Goal: Task Accomplishment & Management: Use online tool/utility

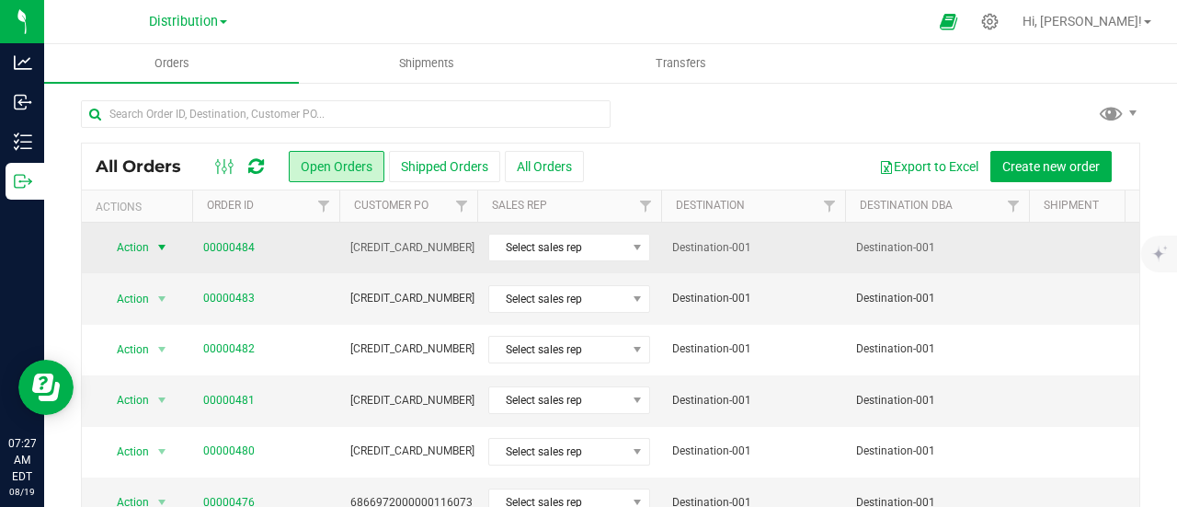
click at [166, 246] on span "select" at bounding box center [161, 247] width 15 height 15
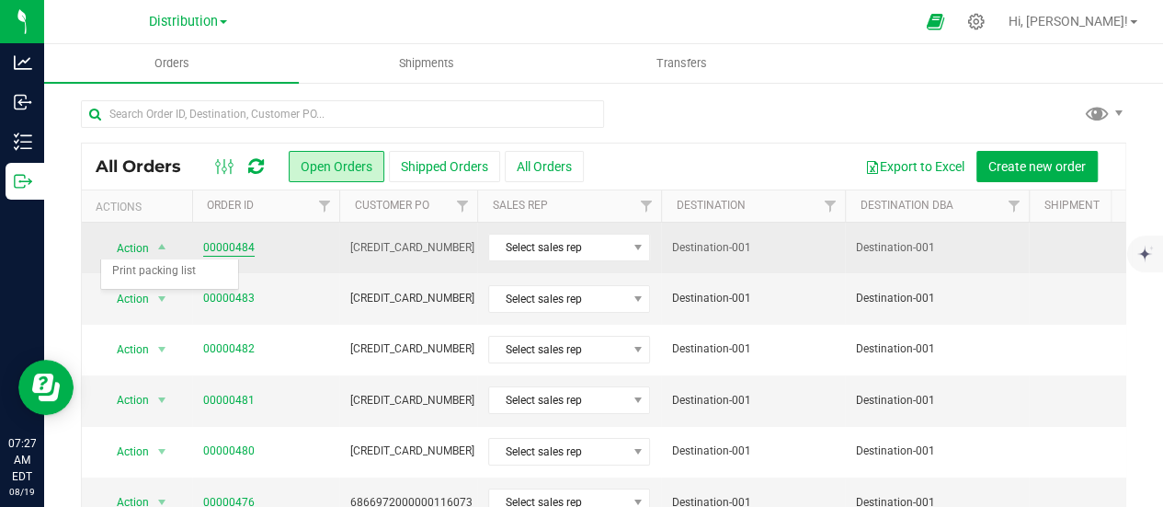
click at [227, 242] on link "00000484" at bounding box center [228, 247] width 51 height 17
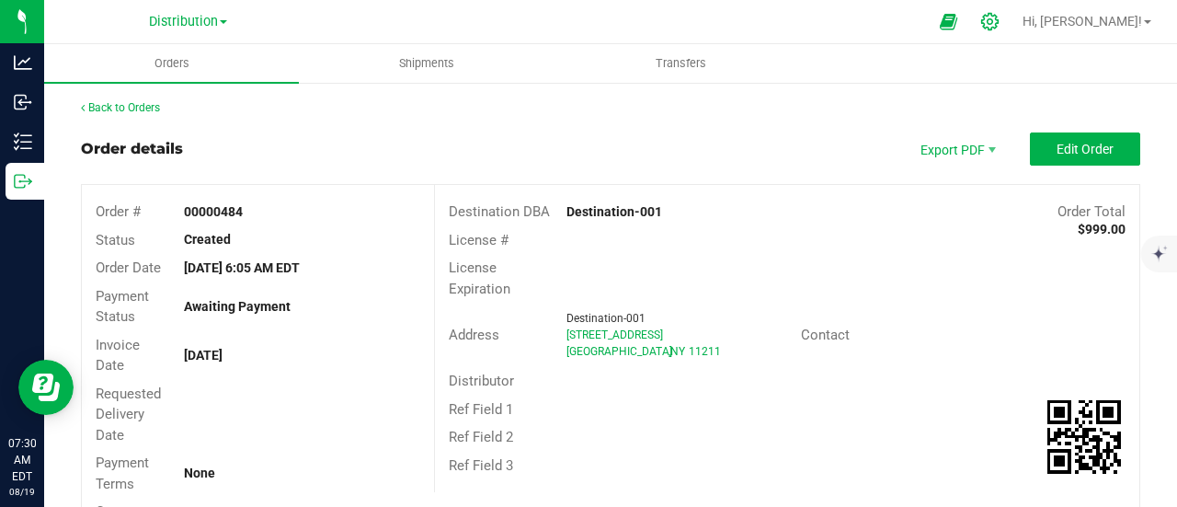
click at [999, 15] on icon at bounding box center [989, 21] width 19 height 19
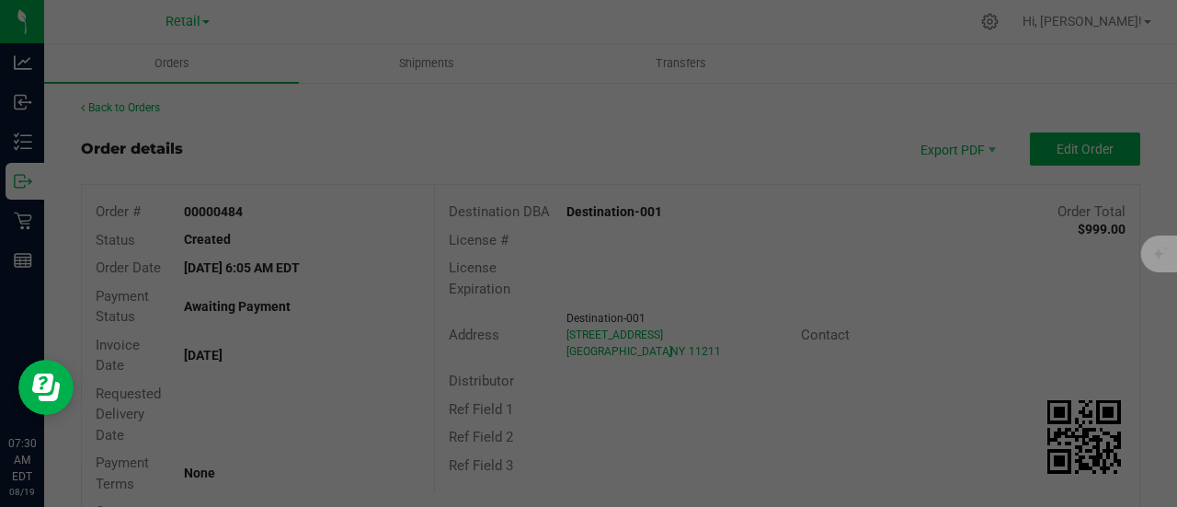
click at [1041, 21] on div at bounding box center [588, 253] width 1177 height 507
click at [919, 333] on div at bounding box center [588, 253] width 1177 height 507
click at [1140, 253] on div at bounding box center [588, 253] width 1177 height 507
click at [1000, 270] on div at bounding box center [588, 253] width 1177 height 507
click at [919, 276] on div at bounding box center [588, 253] width 1177 height 507
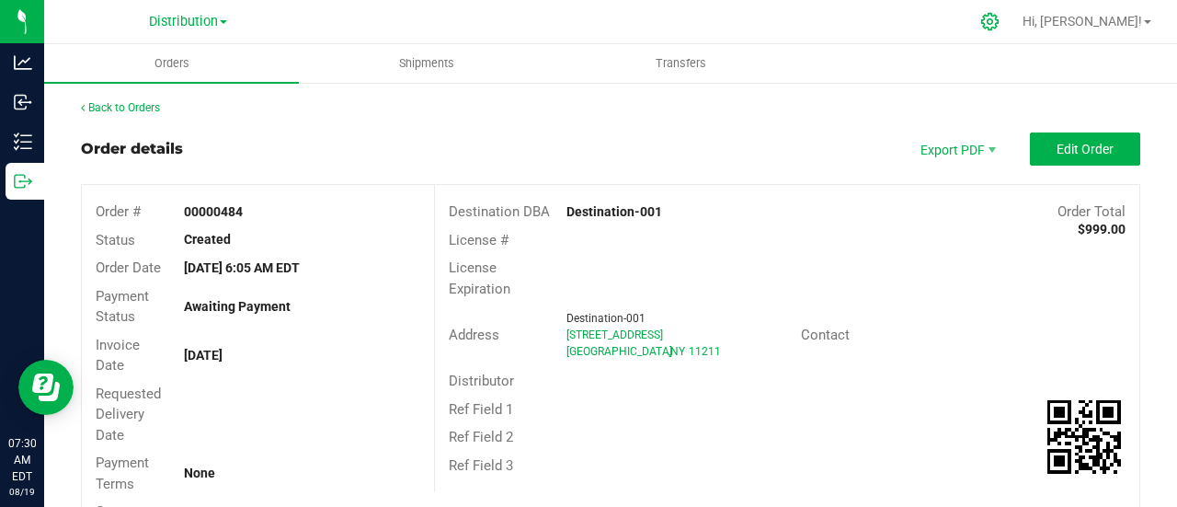
click at [999, 25] on icon at bounding box center [989, 21] width 19 height 19
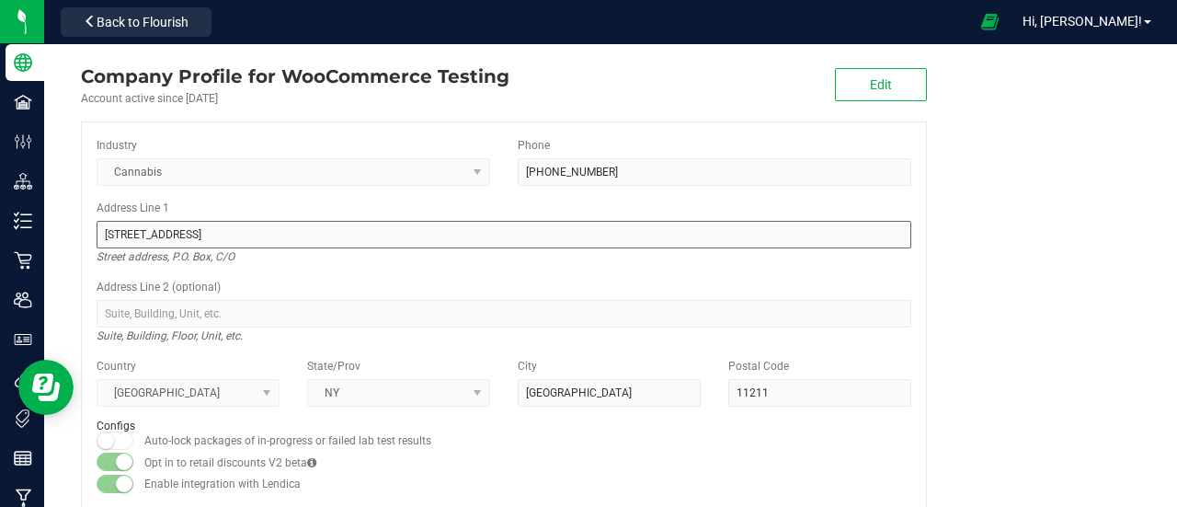
scroll to position [33, 0]
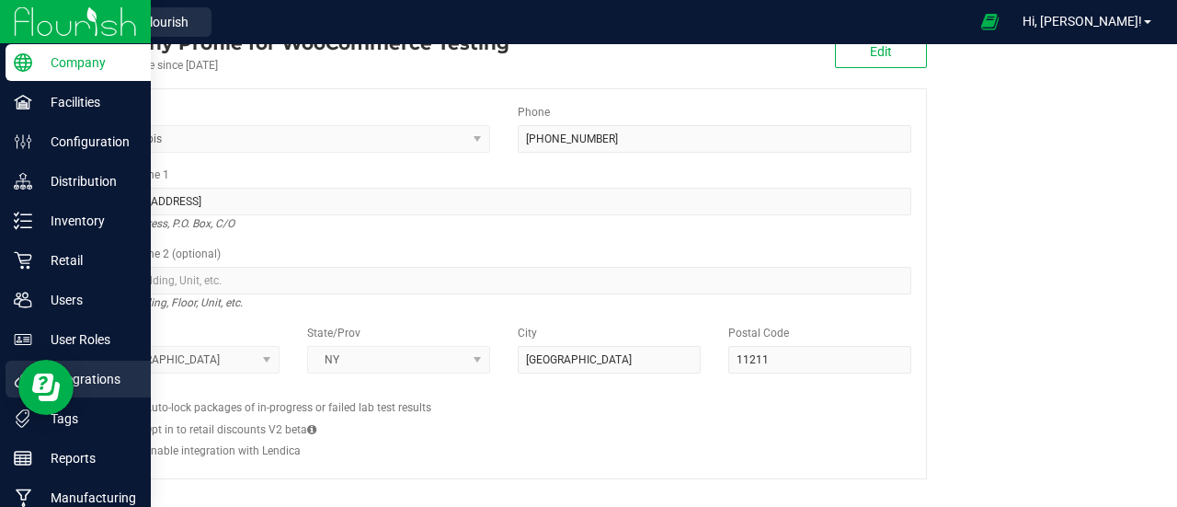
click at [108, 373] on p "Integrations" at bounding box center [87, 379] width 110 height 22
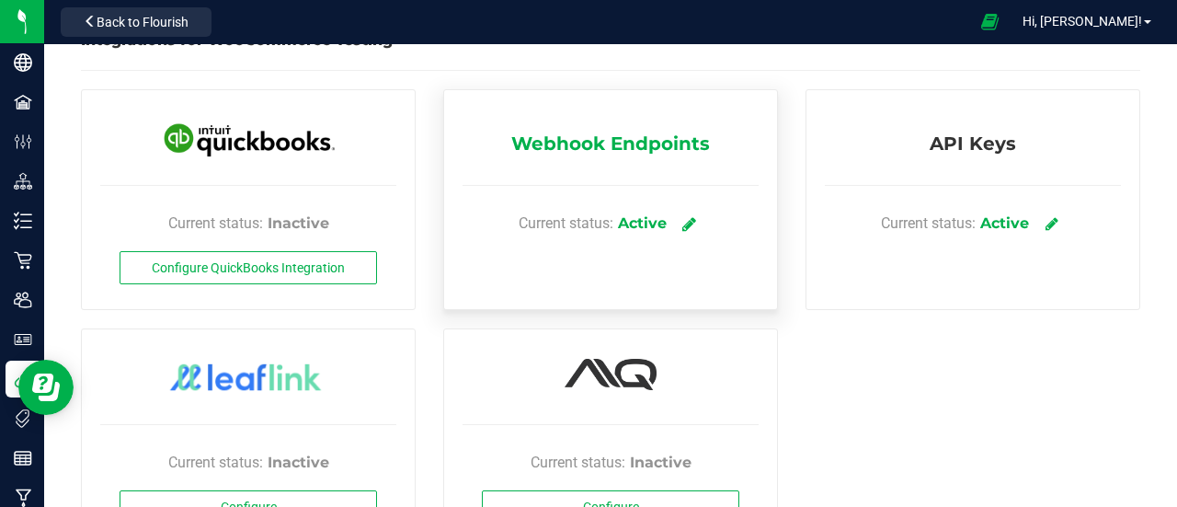
click at [682, 220] on icon at bounding box center [689, 223] width 14 height 17
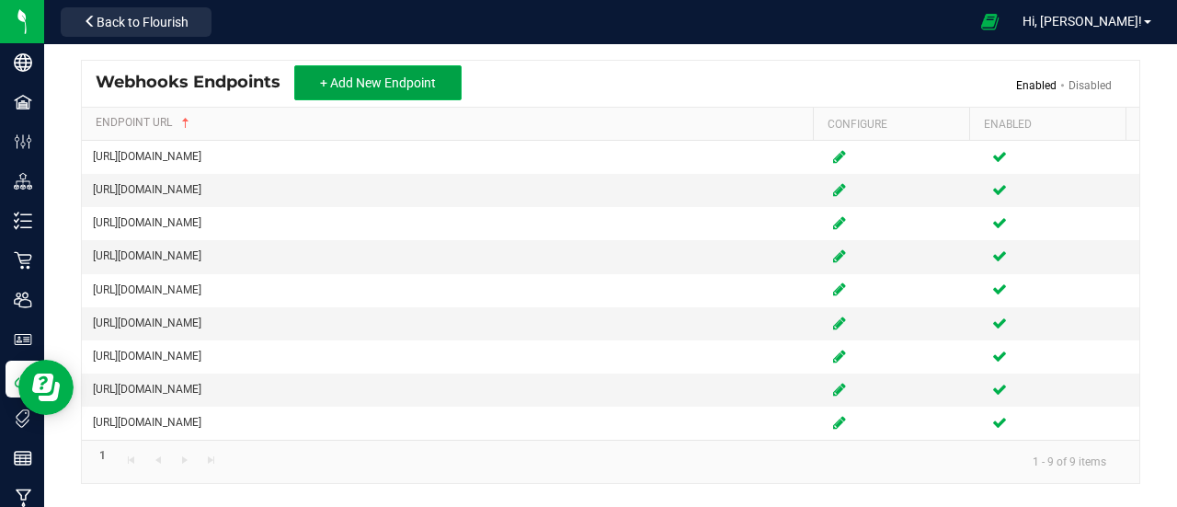
click at [404, 83] on span "+ Add New Endpoint" at bounding box center [378, 82] width 116 height 15
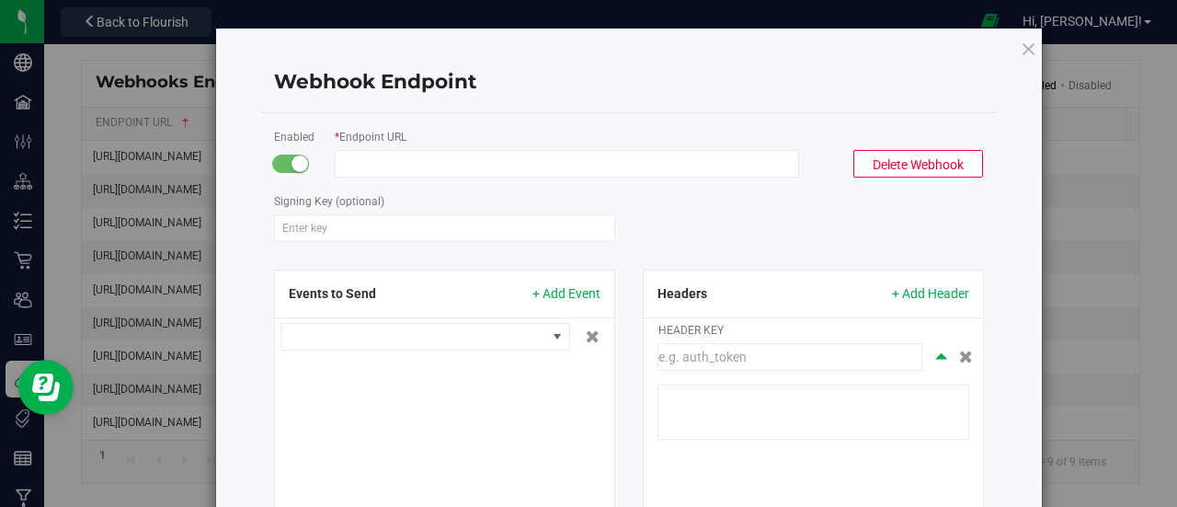
click at [453, 163] on input "Endpoint URL" at bounding box center [567, 164] width 464 height 28
paste input "[URL][DOMAIN_NAME]"
type input "[URL][DOMAIN_NAME]"
click at [565, 294] on span "+ Add Event" at bounding box center [566, 293] width 68 height 19
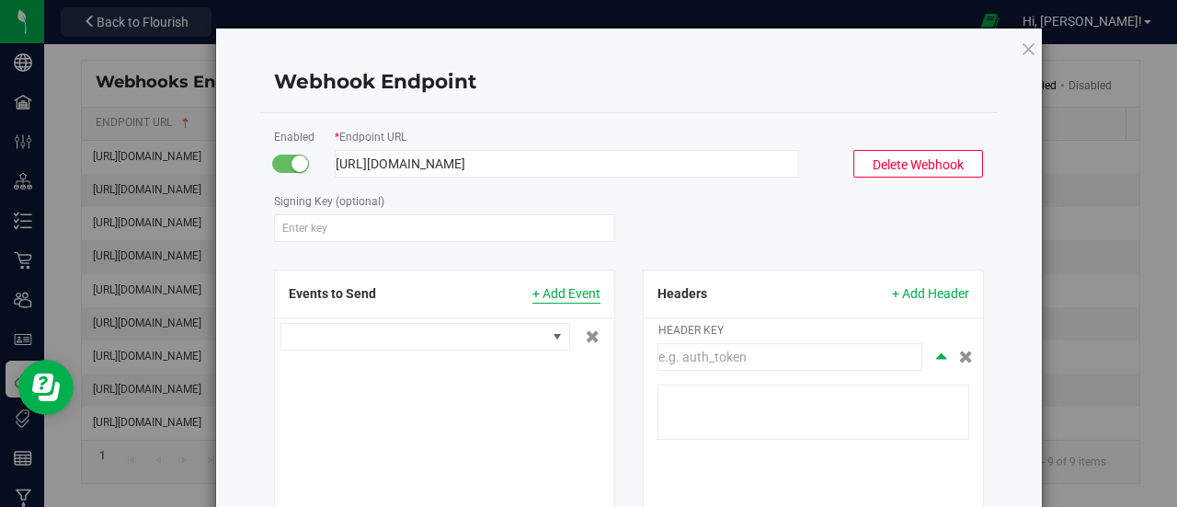
scroll to position [0, 0]
click at [550, 336] on span at bounding box center [557, 336] width 15 height 15
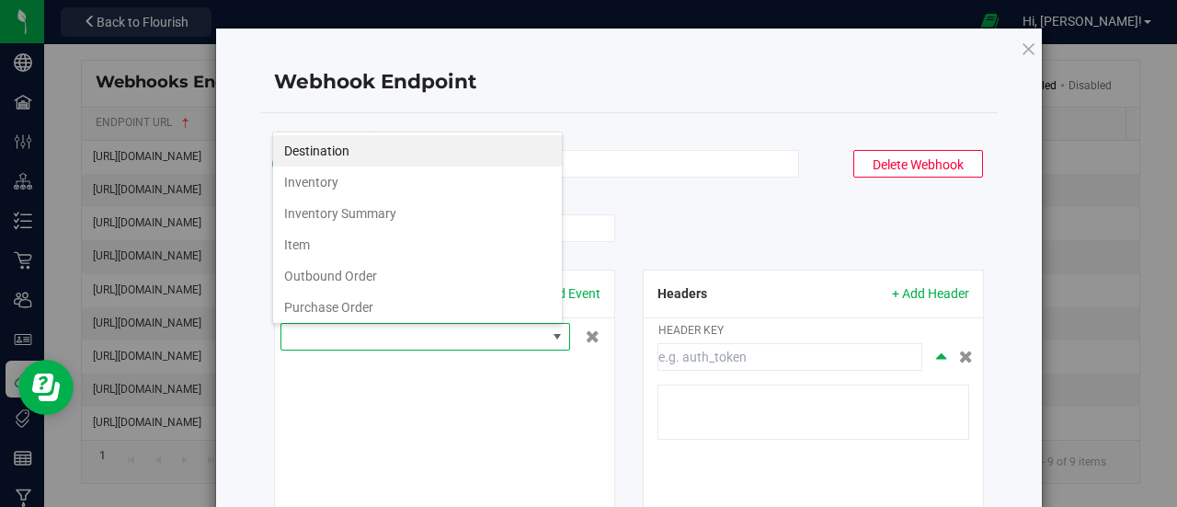
scroll to position [27, 291]
click at [345, 180] on li "Inventory" at bounding box center [417, 181] width 289 height 31
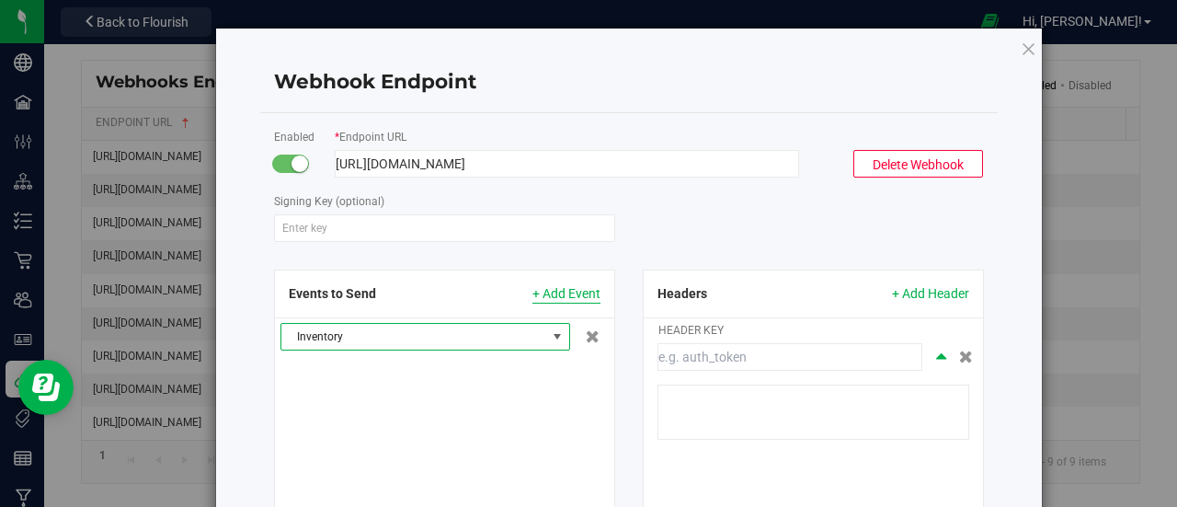
click at [569, 293] on span "+ Add Event" at bounding box center [566, 293] width 68 height 19
click at [526, 337] on span at bounding box center [413, 337] width 265 height 26
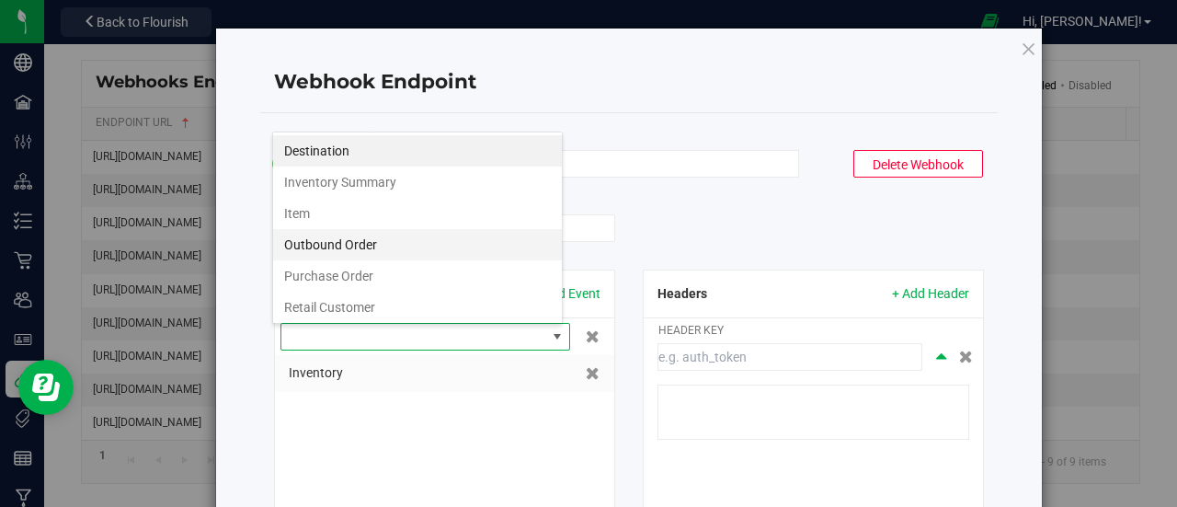
click at [359, 242] on li "Outbound Order" at bounding box center [417, 244] width 289 height 31
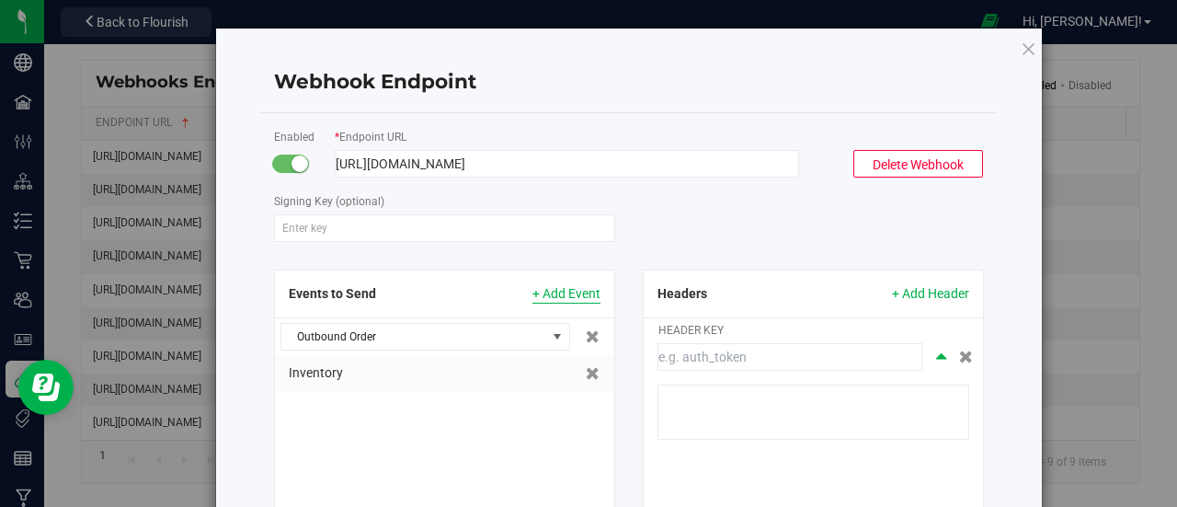
click at [577, 291] on span "+ Add Event" at bounding box center [566, 293] width 68 height 19
click at [398, 322] on div at bounding box center [444, 336] width 339 height 37
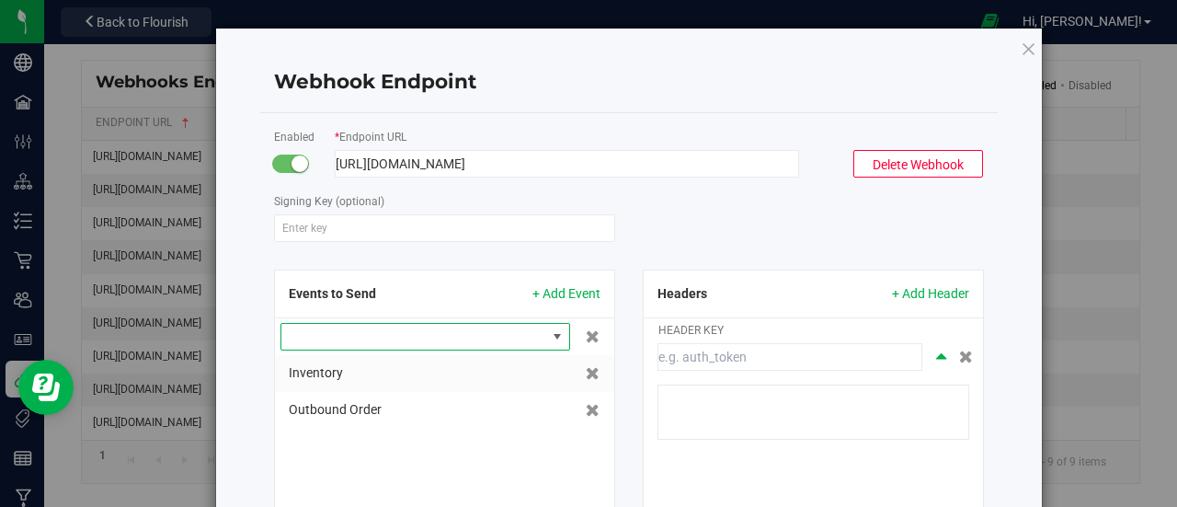
click at [394, 333] on span at bounding box center [413, 337] width 265 height 26
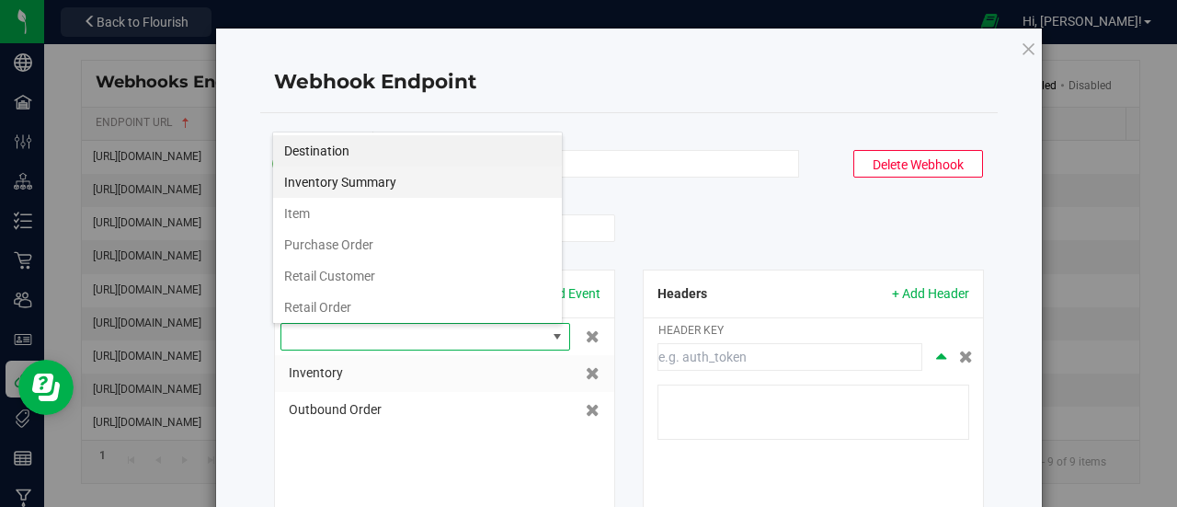
click at [377, 181] on li "Inventory Summary" at bounding box center [417, 181] width 289 height 31
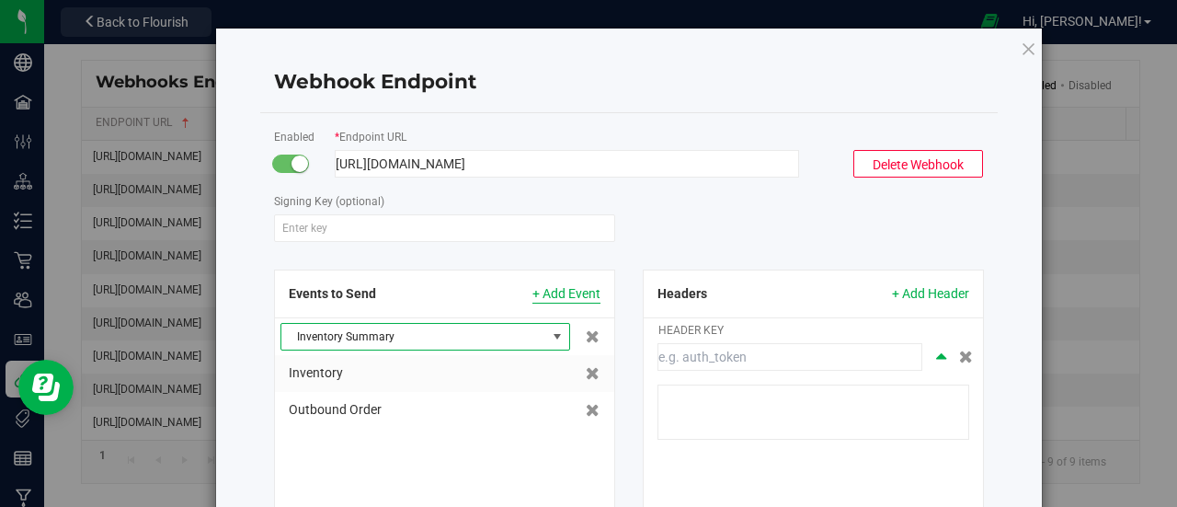
click at [564, 290] on span "+ Add Event" at bounding box center [566, 293] width 68 height 19
click at [471, 334] on span at bounding box center [413, 337] width 265 height 26
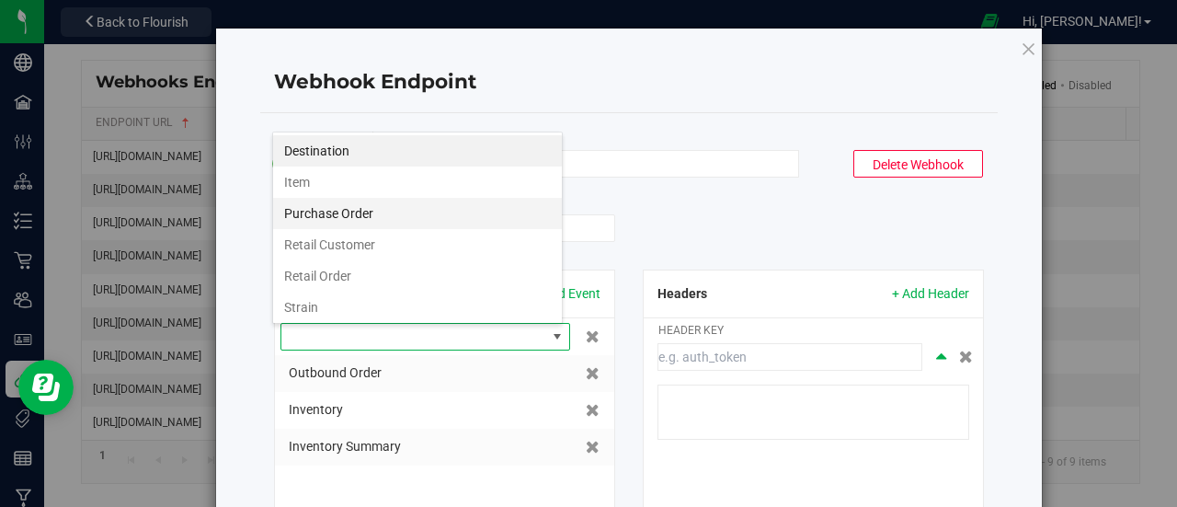
click at [414, 214] on li "Purchase Order" at bounding box center [417, 213] width 289 height 31
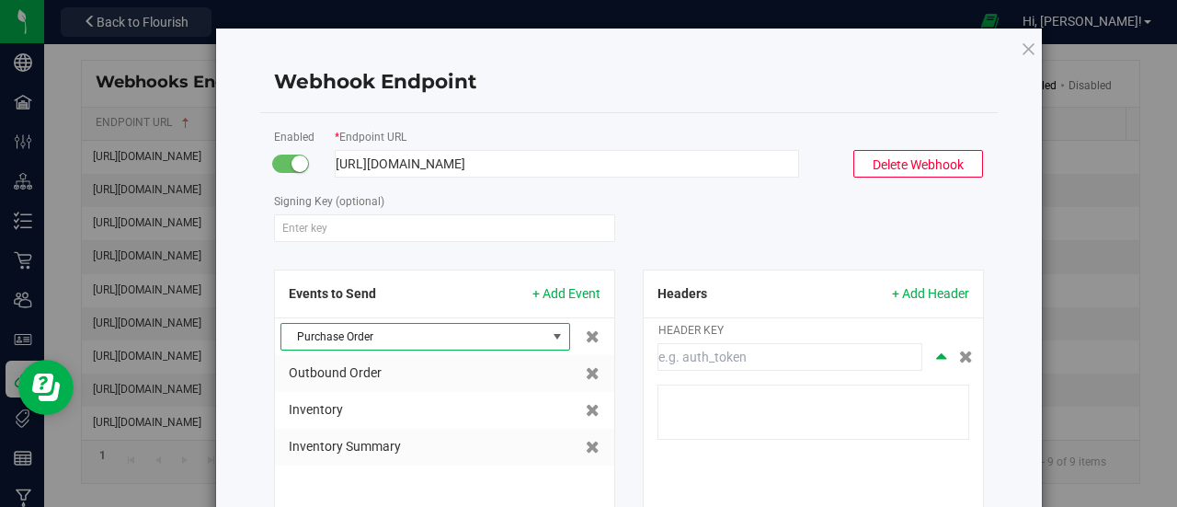
click at [607, 296] on div "Events to Send + Add Event Purchase Order Outbound Order Inventory Inventory Su…" at bounding box center [444, 407] width 341 height 276
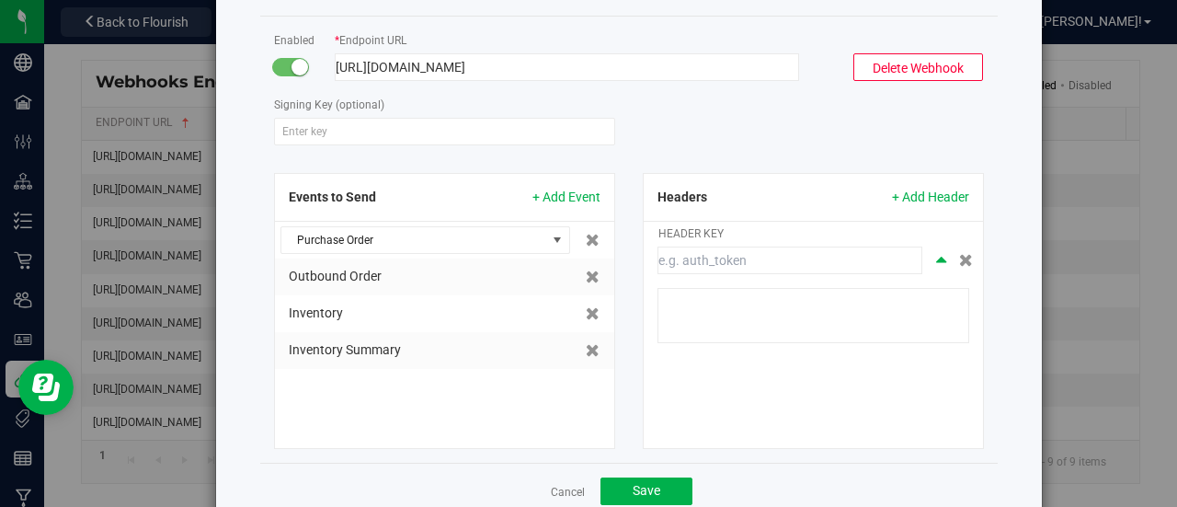
scroll to position [158, 0]
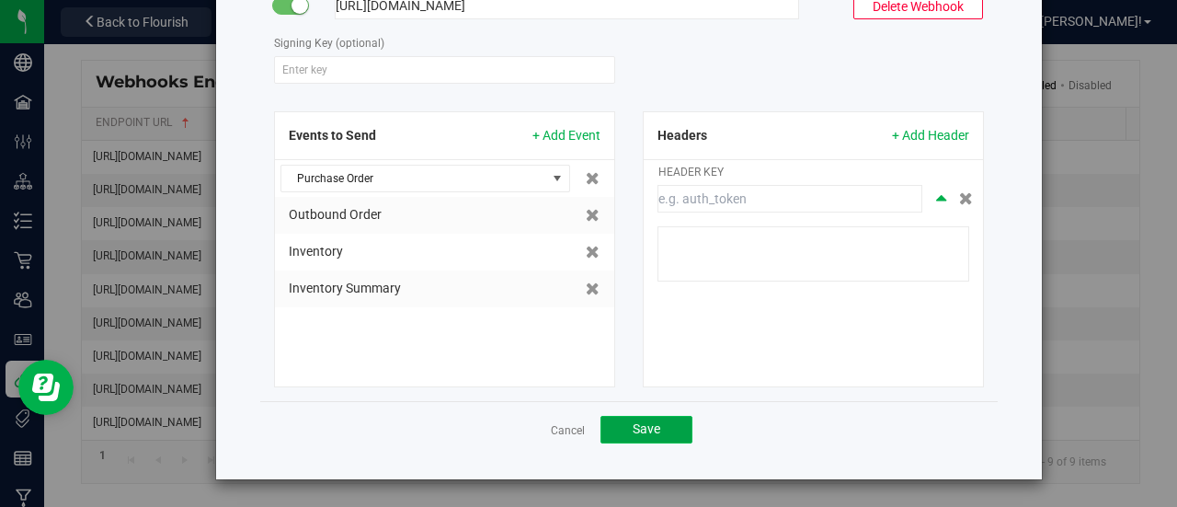
click at [654, 428] on button "Save" at bounding box center [646, 430] width 92 height 28
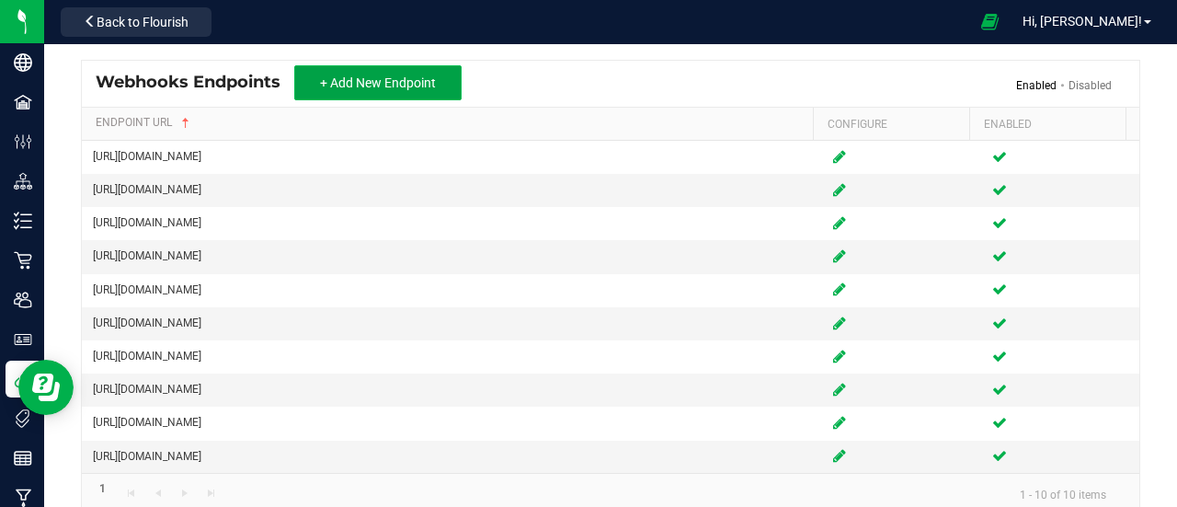
click at [368, 80] on span "+ Add New Endpoint" at bounding box center [378, 82] width 116 height 15
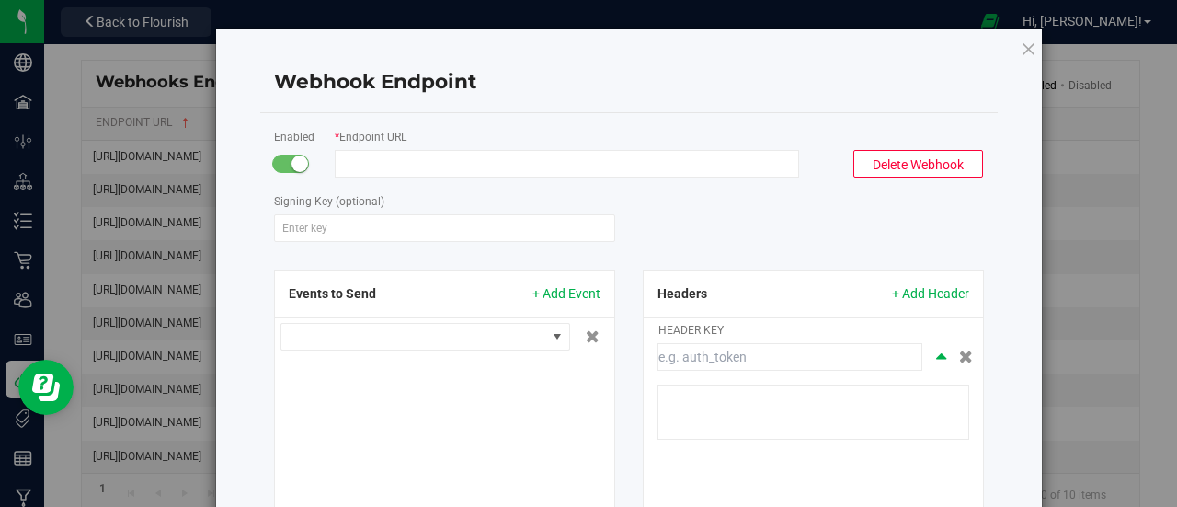
click at [550, 171] on input "Endpoint URL" at bounding box center [567, 164] width 464 height 28
paste input "[URL][DOMAIN_NAME]"
type input "[URL][DOMAIN_NAME]"
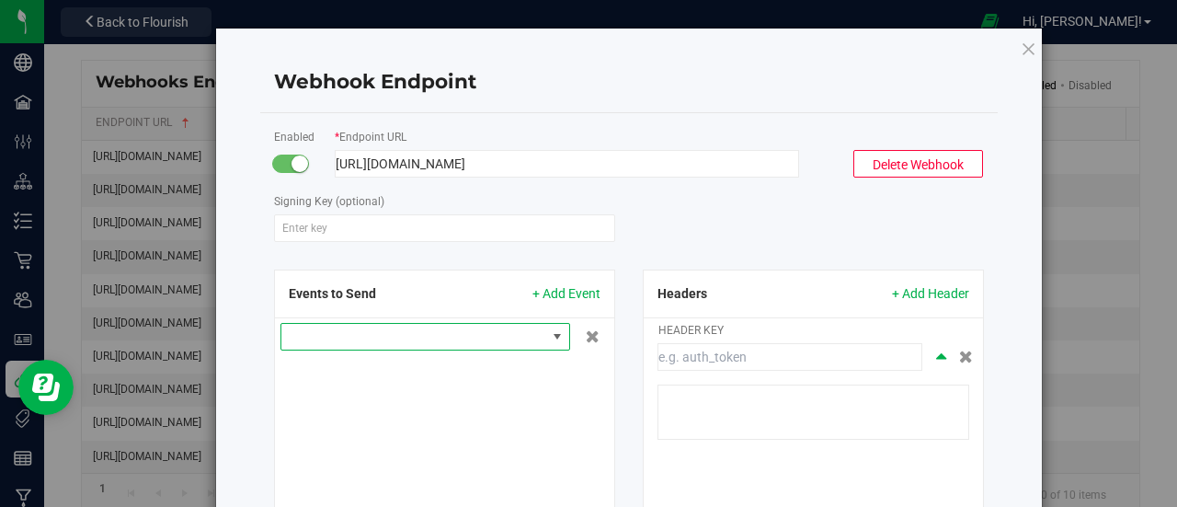
click at [555, 337] on span at bounding box center [557, 336] width 15 height 15
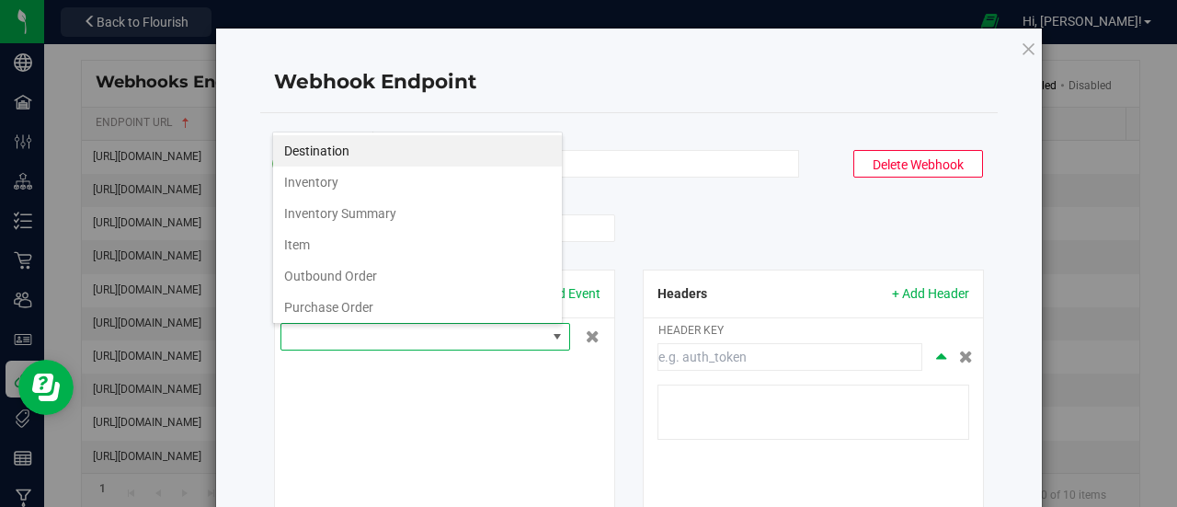
scroll to position [27, 291]
click at [371, 277] on li "Outbound Order" at bounding box center [417, 275] width 289 height 31
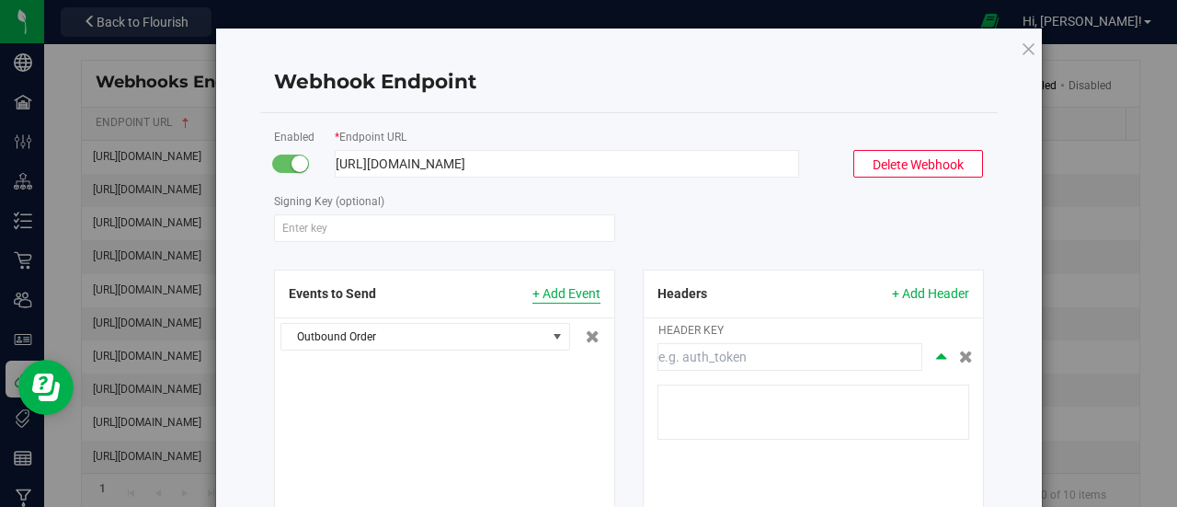
click at [566, 290] on span "+ Add Event" at bounding box center [566, 293] width 68 height 19
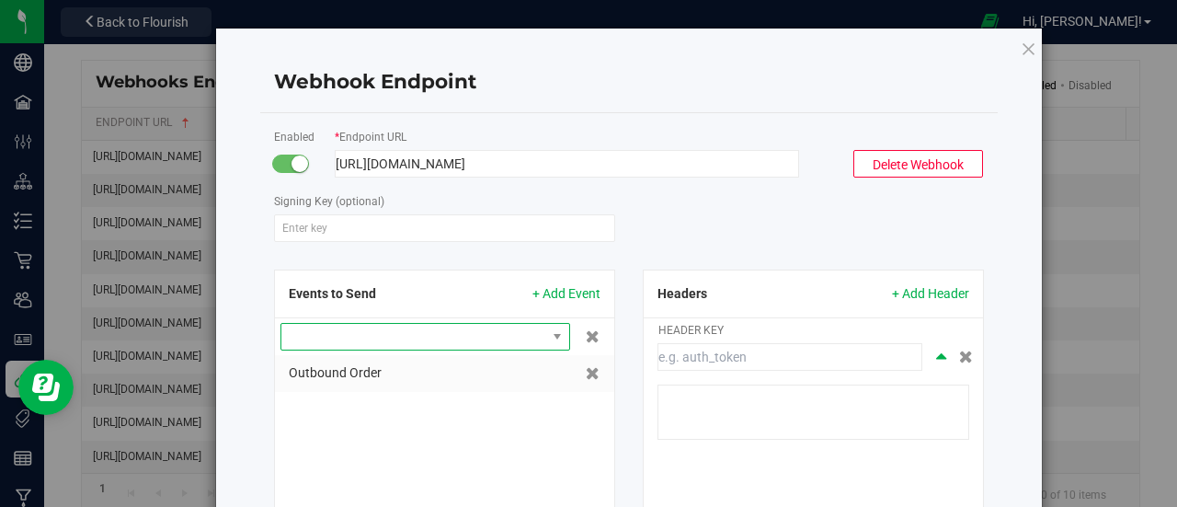
click at [491, 332] on span at bounding box center [413, 337] width 265 height 26
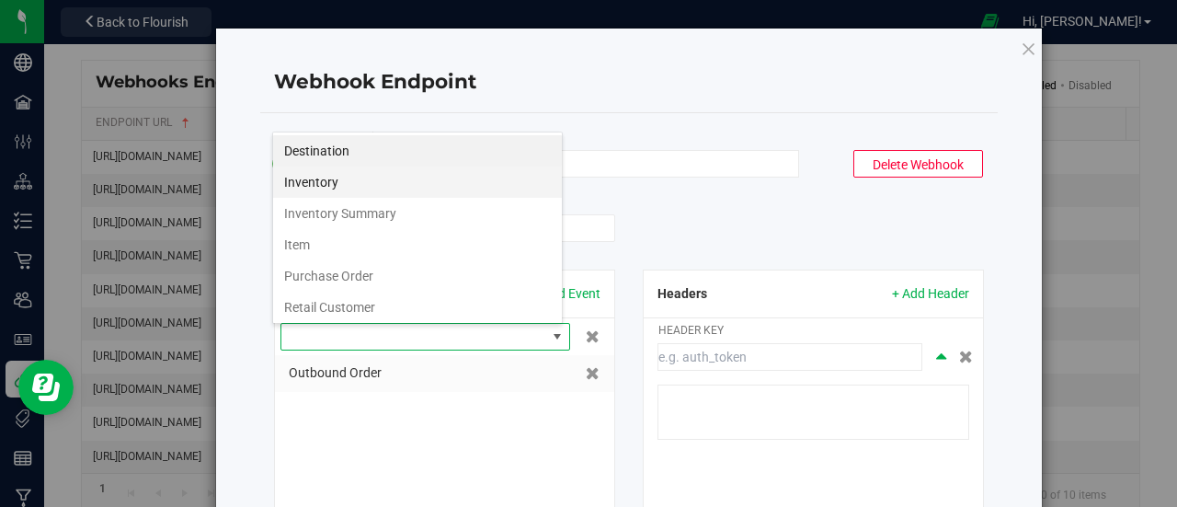
click at [368, 187] on li "Inventory" at bounding box center [417, 181] width 289 height 31
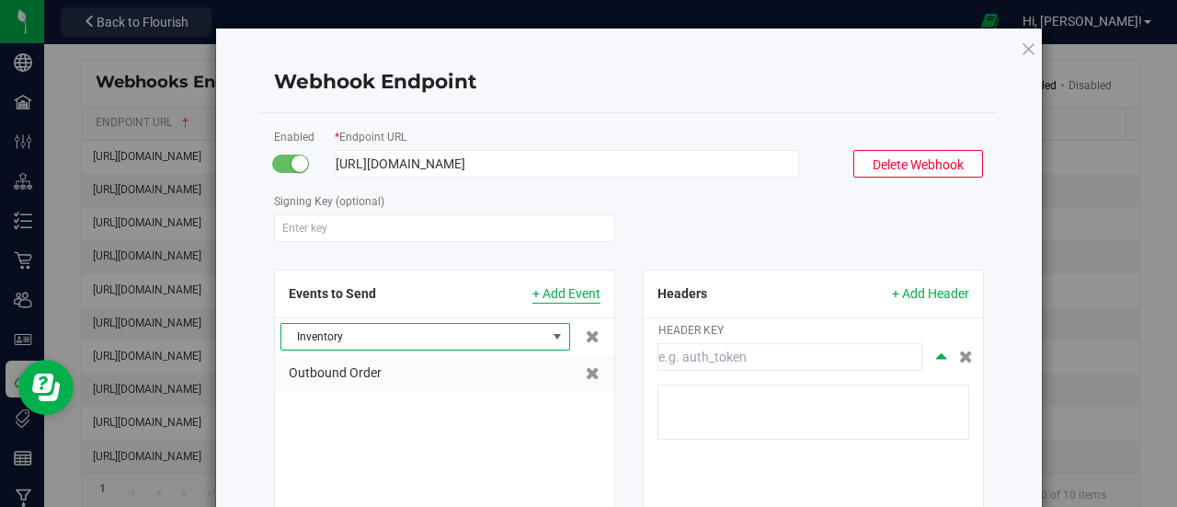
click at [576, 295] on span "+ Add Event" at bounding box center [566, 293] width 68 height 19
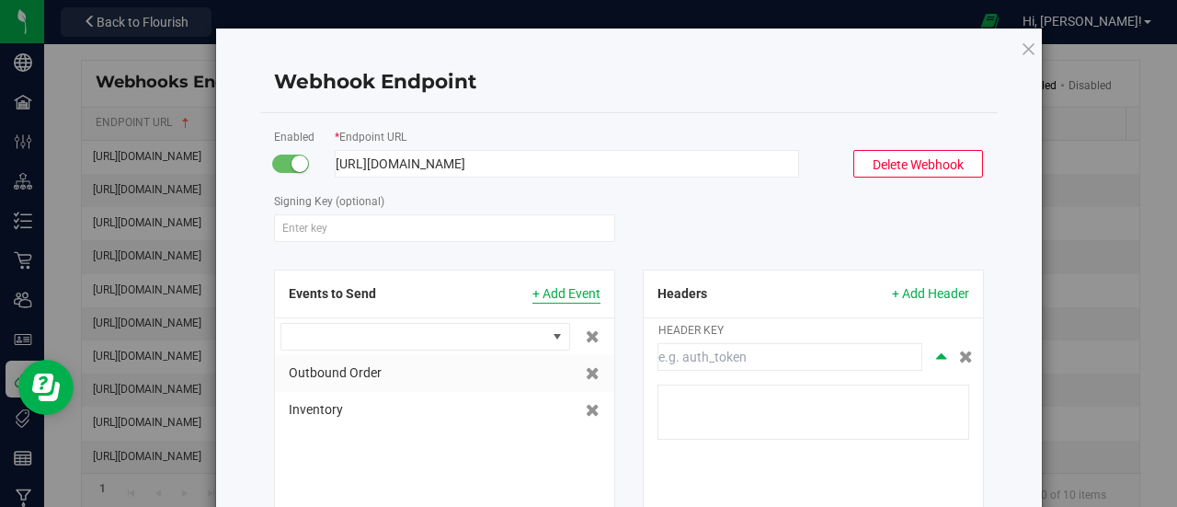
click at [555, 291] on span "+ Add Event" at bounding box center [566, 293] width 68 height 19
click at [515, 328] on span at bounding box center [413, 337] width 265 height 26
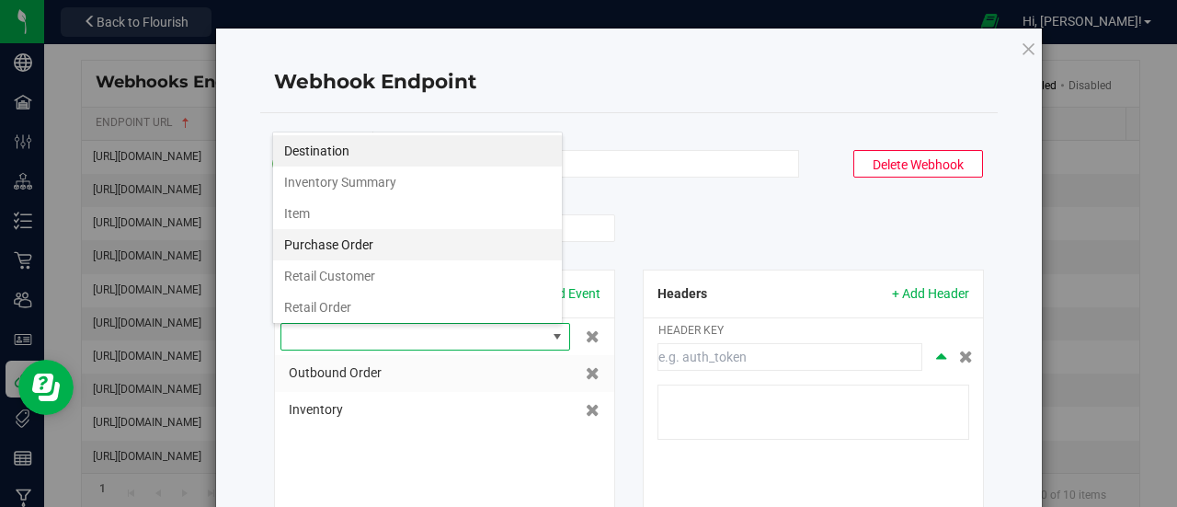
click at [364, 241] on li "Purchase Order" at bounding box center [417, 244] width 289 height 31
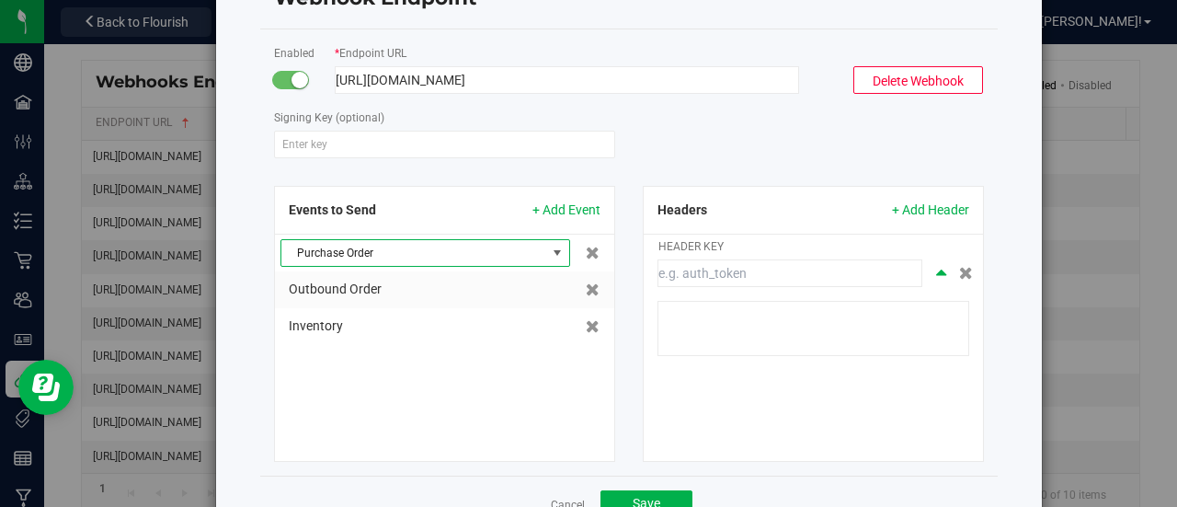
scroll to position [0, 0]
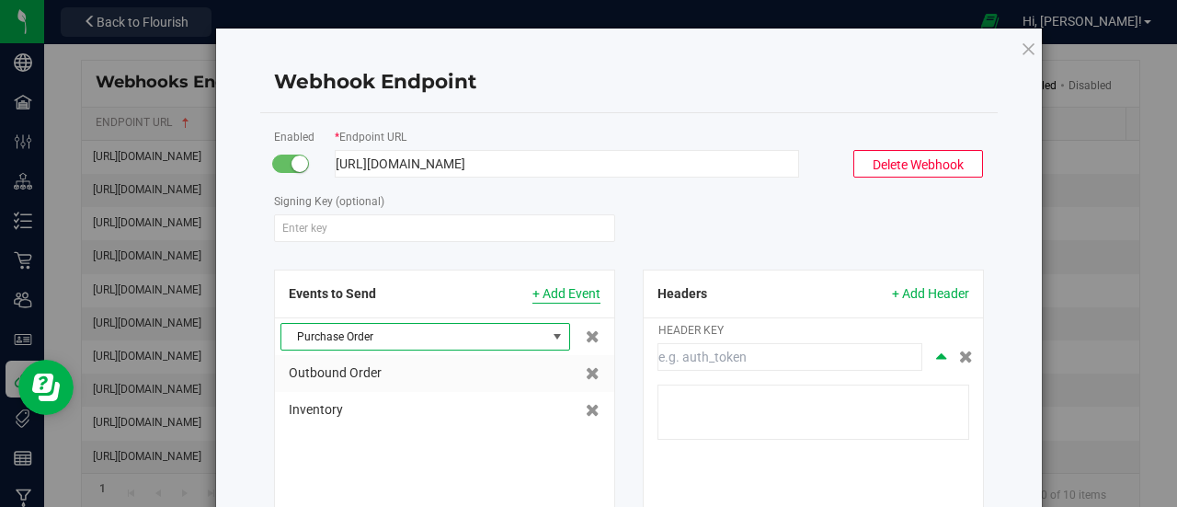
click at [584, 293] on span "+ Add Event" at bounding box center [566, 293] width 68 height 19
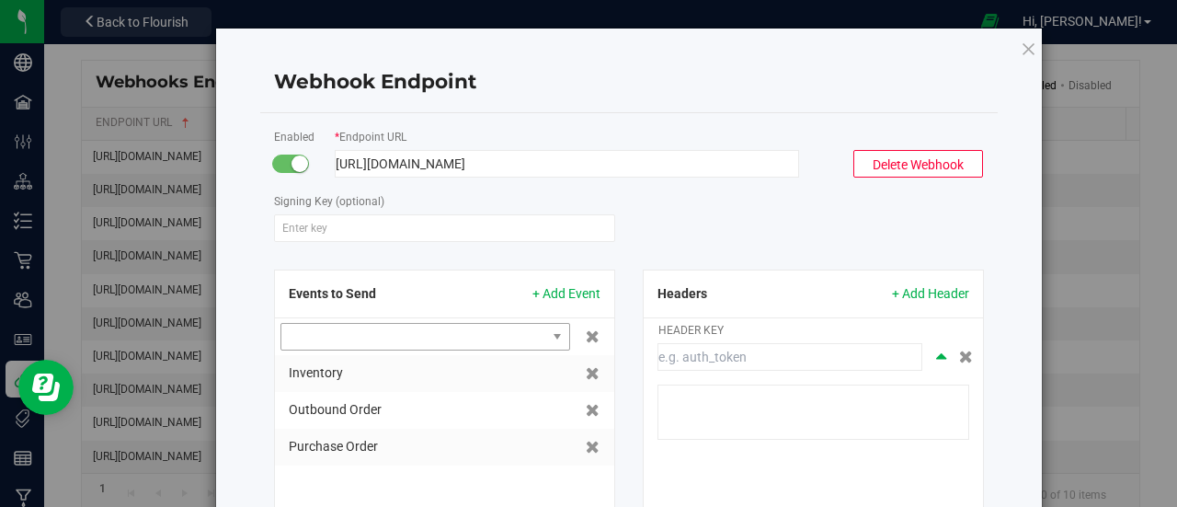
scroll to position [158, 0]
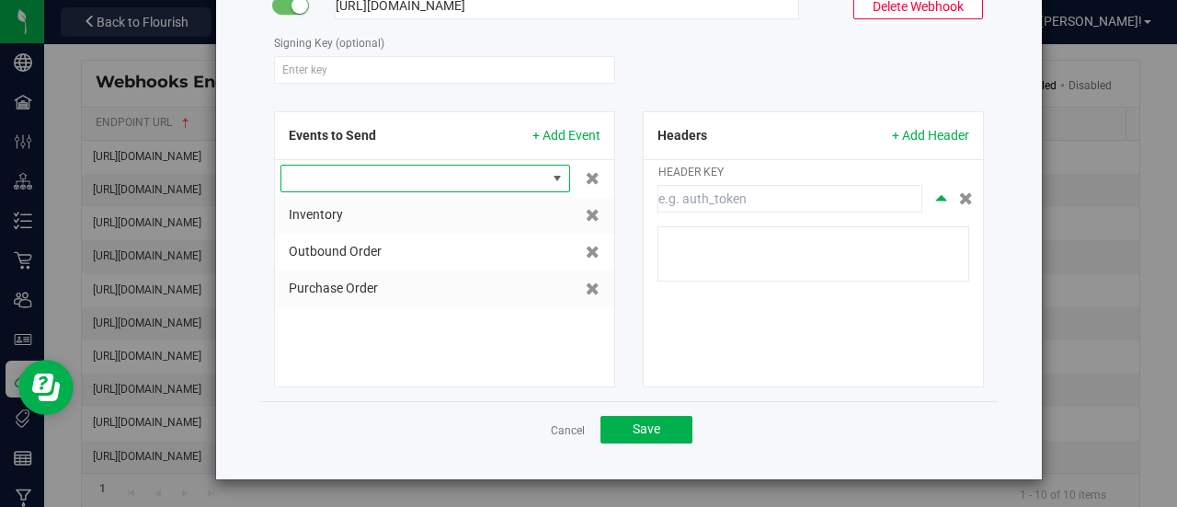
click at [513, 176] on span at bounding box center [413, 179] width 265 height 26
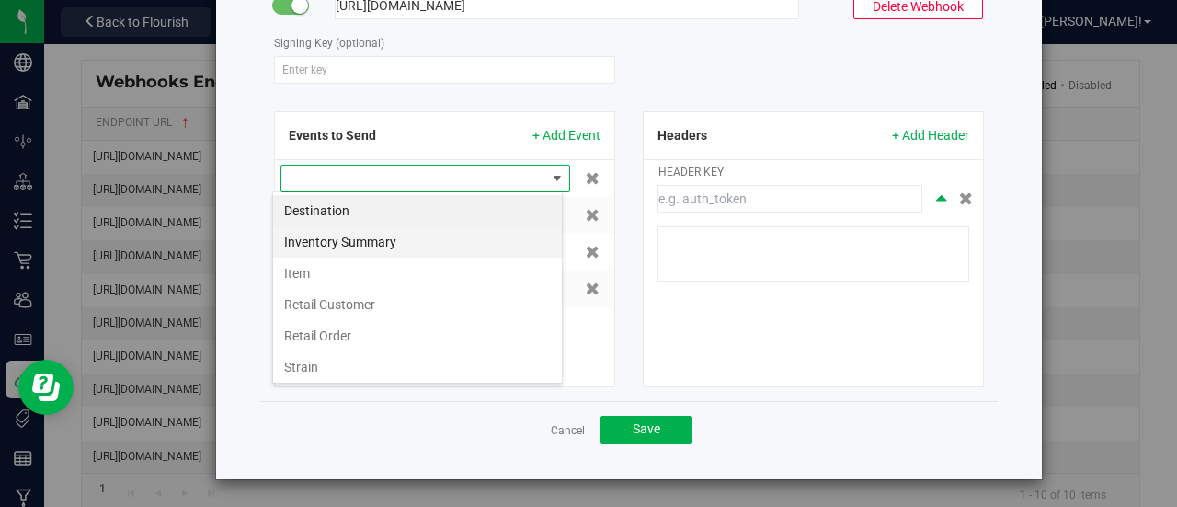
scroll to position [27, 291]
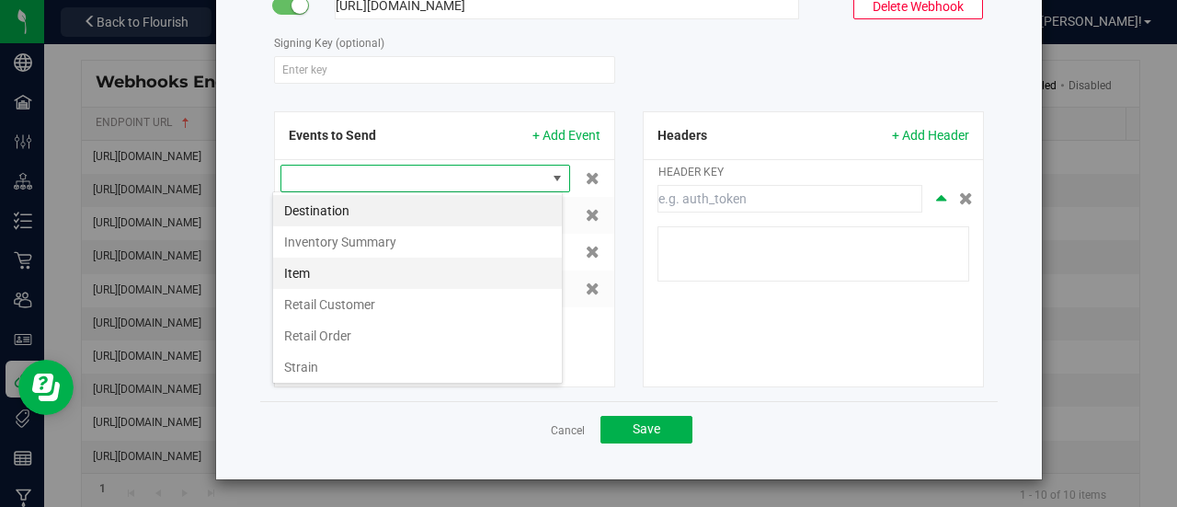
click at [342, 263] on li "Item" at bounding box center [417, 272] width 289 height 31
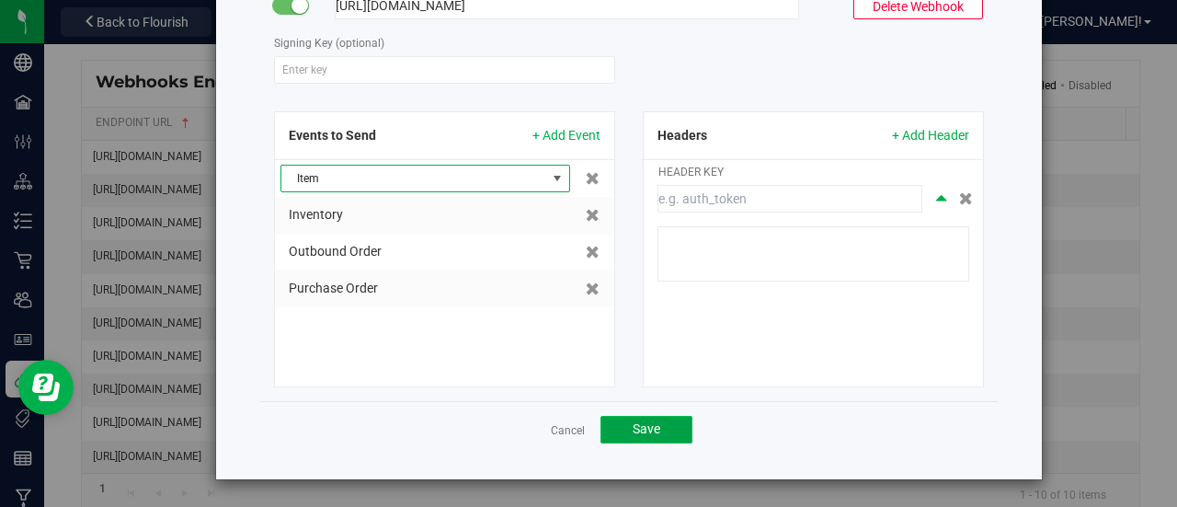
click at [653, 429] on button "Save" at bounding box center [646, 430] width 92 height 28
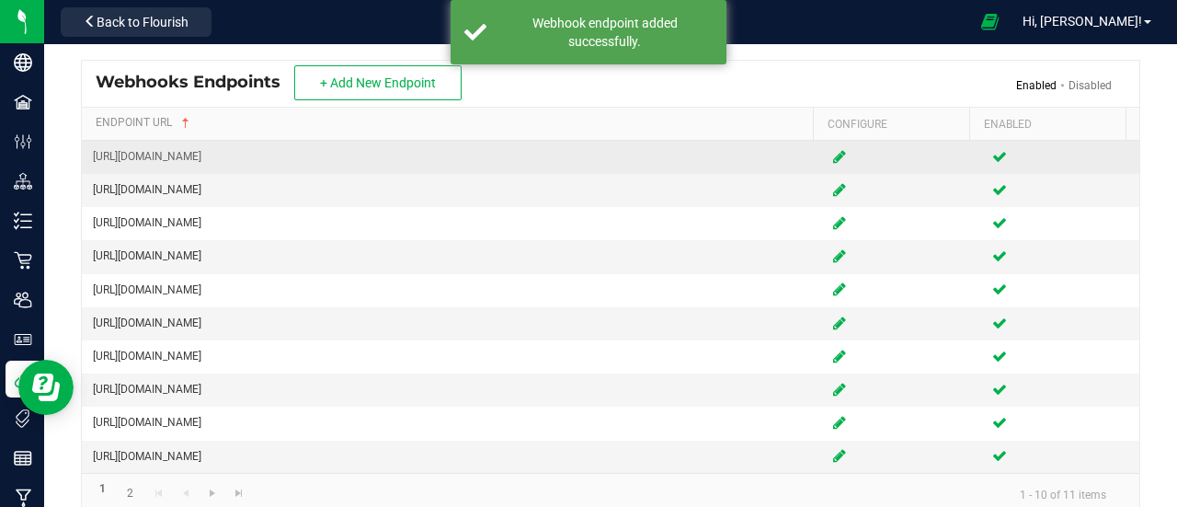
click at [833, 154] on icon at bounding box center [839, 156] width 13 height 11
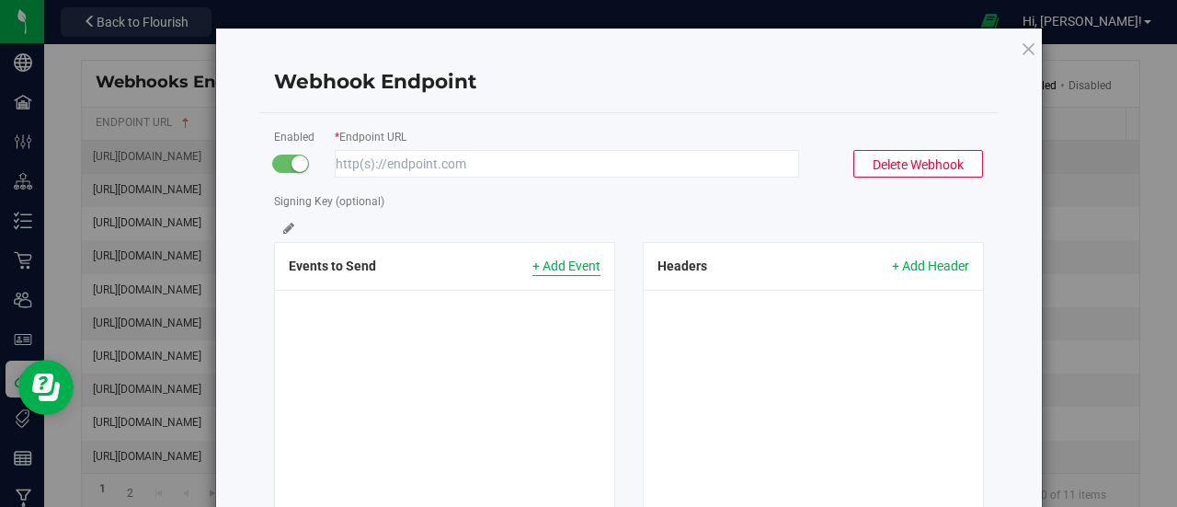
type input "[URL][DOMAIN_NAME]"
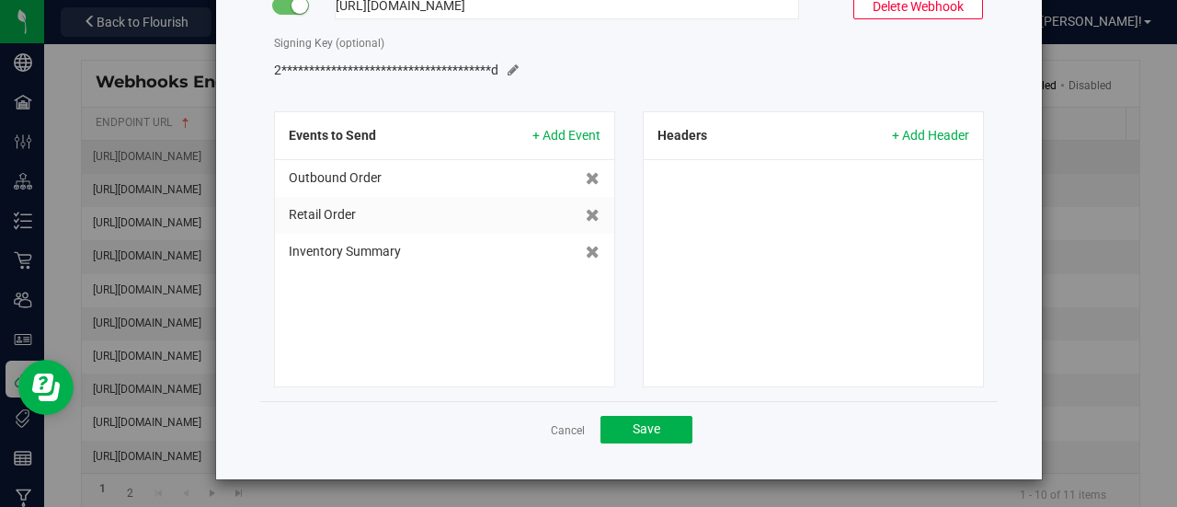
scroll to position [66, 0]
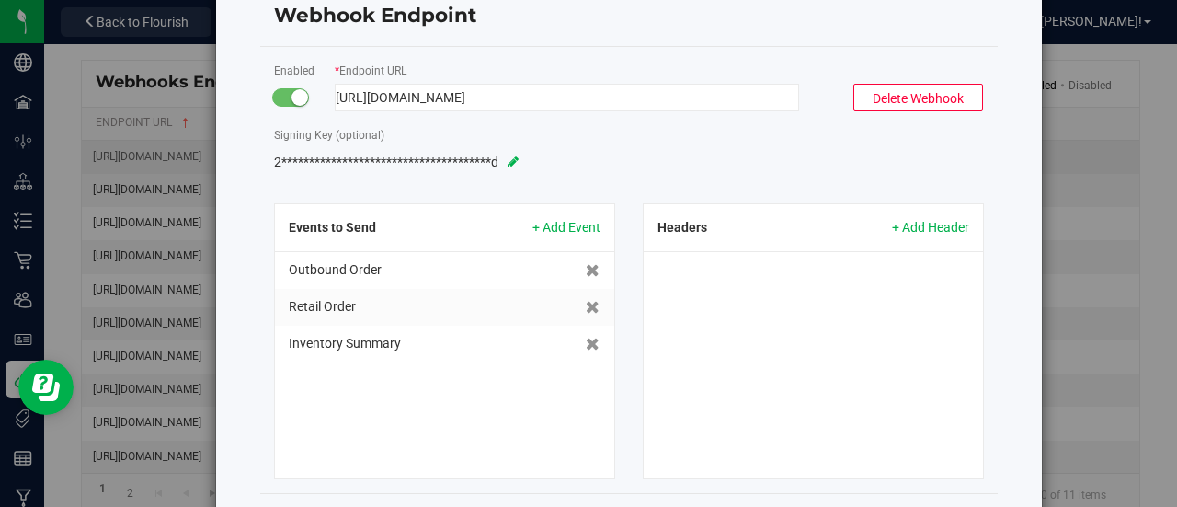
click at [508, 161] on icon at bounding box center [513, 161] width 11 height 13
click at [624, 161] on icon at bounding box center [631, 162] width 14 height 13
click at [954, 228] on span "+ Add Header" at bounding box center [930, 227] width 77 height 19
click at [737, 292] on input at bounding box center [789, 291] width 265 height 28
click at [959, 289] on icon at bounding box center [966, 290] width 14 height 13
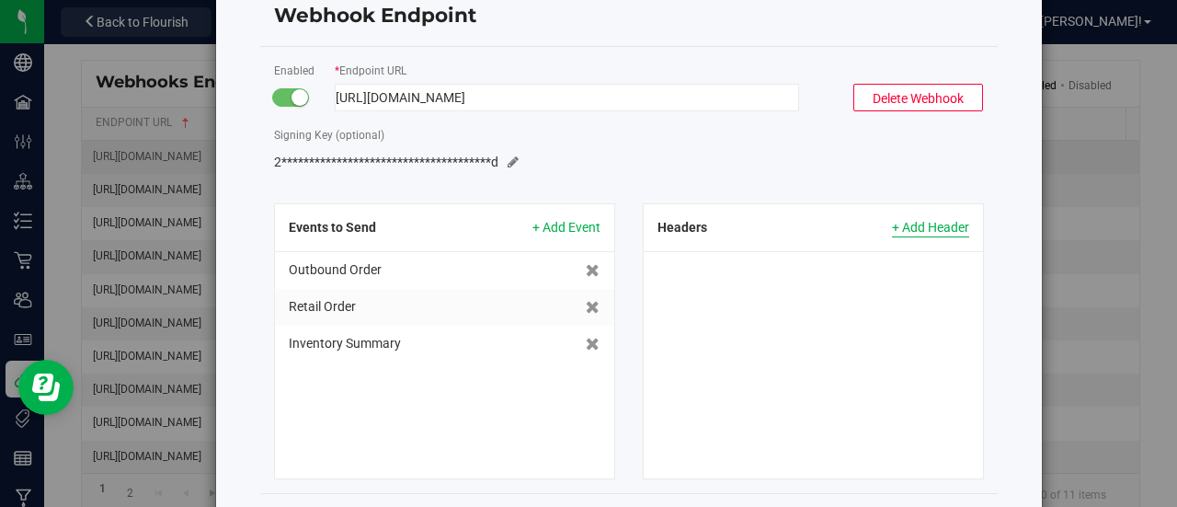
click at [951, 231] on span "+ Add Header" at bounding box center [930, 227] width 77 height 19
click at [778, 290] on input at bounding box center [789, 291] width 265 height 28
click at [748, 340] on textarea at bounding box center [813, 345] width 312 height 55
click at [764, 287] on input at bounding box center [789, 291] width 265 height 28
click at [770, 337] on textarea at bounding box center [813, 345] width 312 height 55
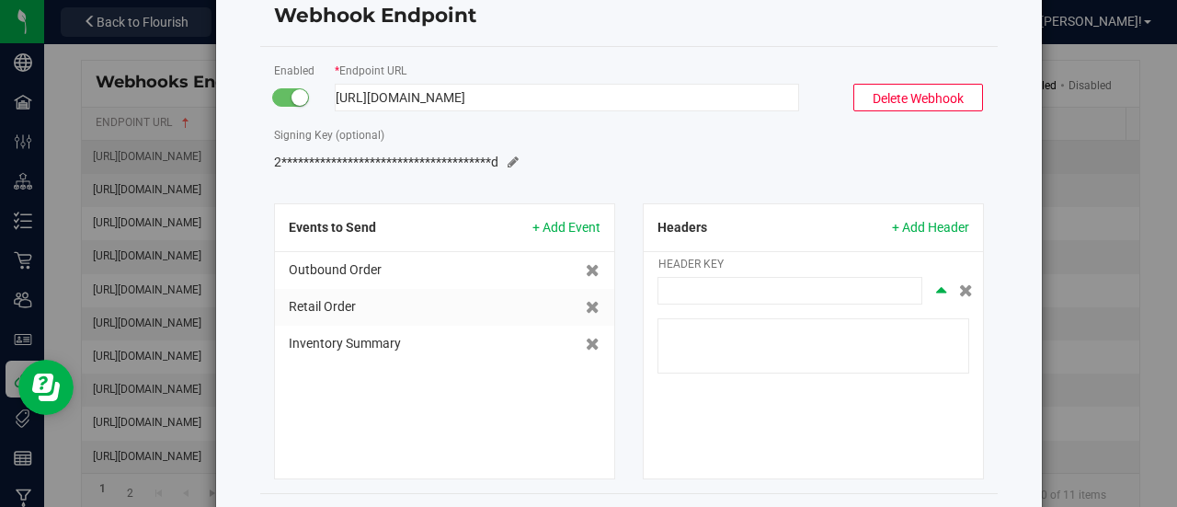
click at [780, 294] on input at bounding box center [789, 291] width 265 height 28
click at [774, 354] on textarea at bounding box center [813, 345] width 312 height 55
click at [791, 290] on input at bounding box center [789, 291] width 265 height 28
click at [962, 184] on form "**********" at bounding box center [629, 270] width 710 height 418
click at [959, 291] on icon at bounding box center [966, 290] width 14 height 13
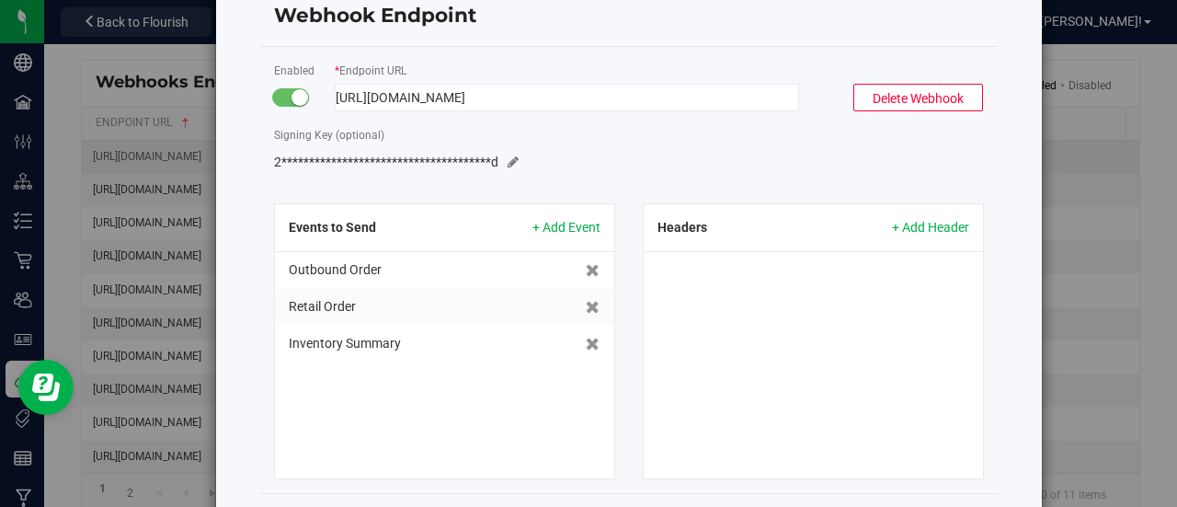
click at [1080, 195] on div "**********" at bounding box center [595, 253] width 1191 height 507
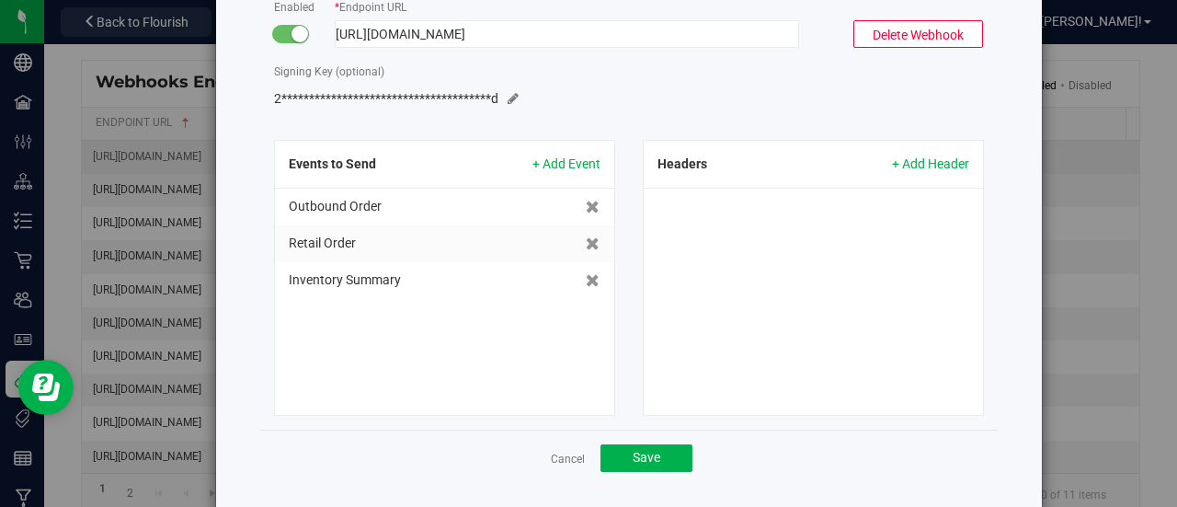
scroll to position [158, 0]
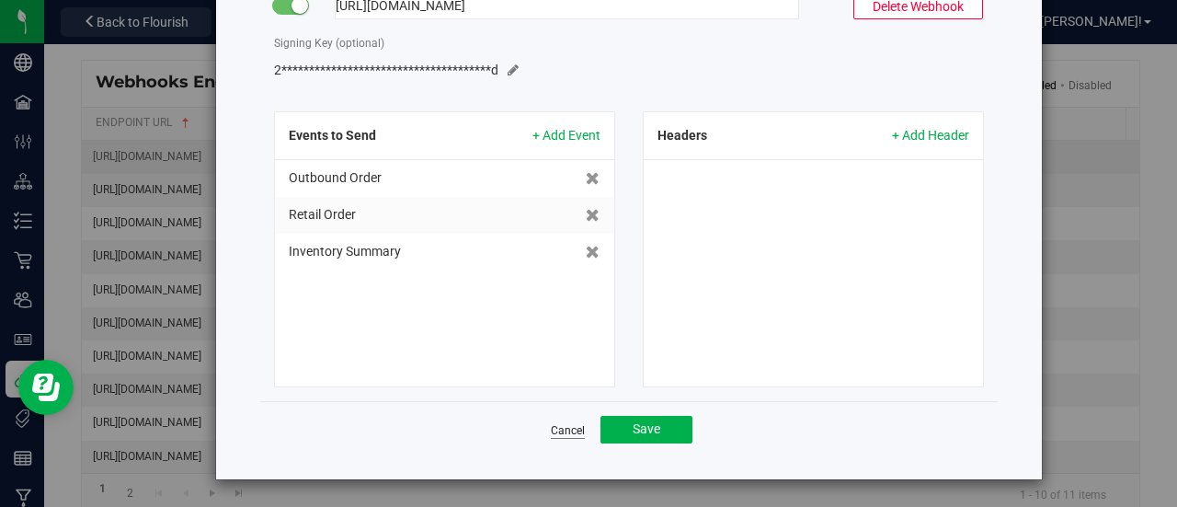
click at [568, 428] on link "Cancel" at bounding box center [568, 431] width 34 height 16
